Goal: Task Accomplishment & Management: Manage account settings

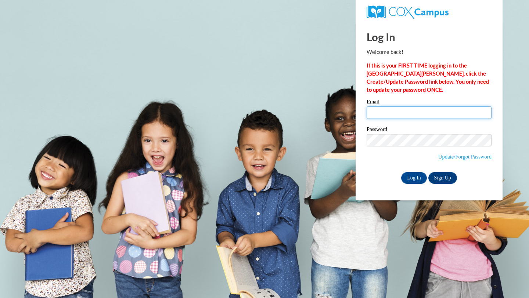
click at [384, 115] on input "Email" at bounding box center [429, 113] width 125 height 12
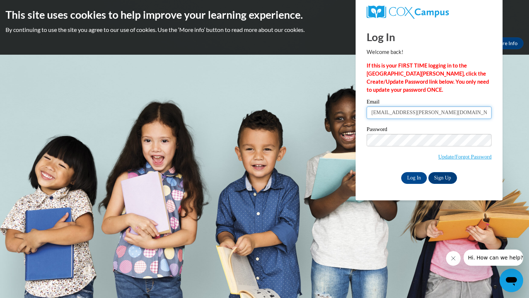
type input "[EMAIL_ADDRESS][PERSON_NAME][DOMAIN_NAME]"
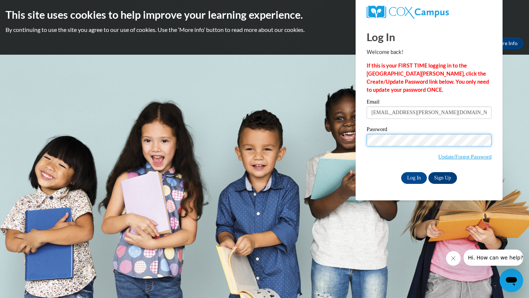
click at [401, 172] on input "Log In" at bounding box center [414, 178] width 26 height 12
